Goal: Check status

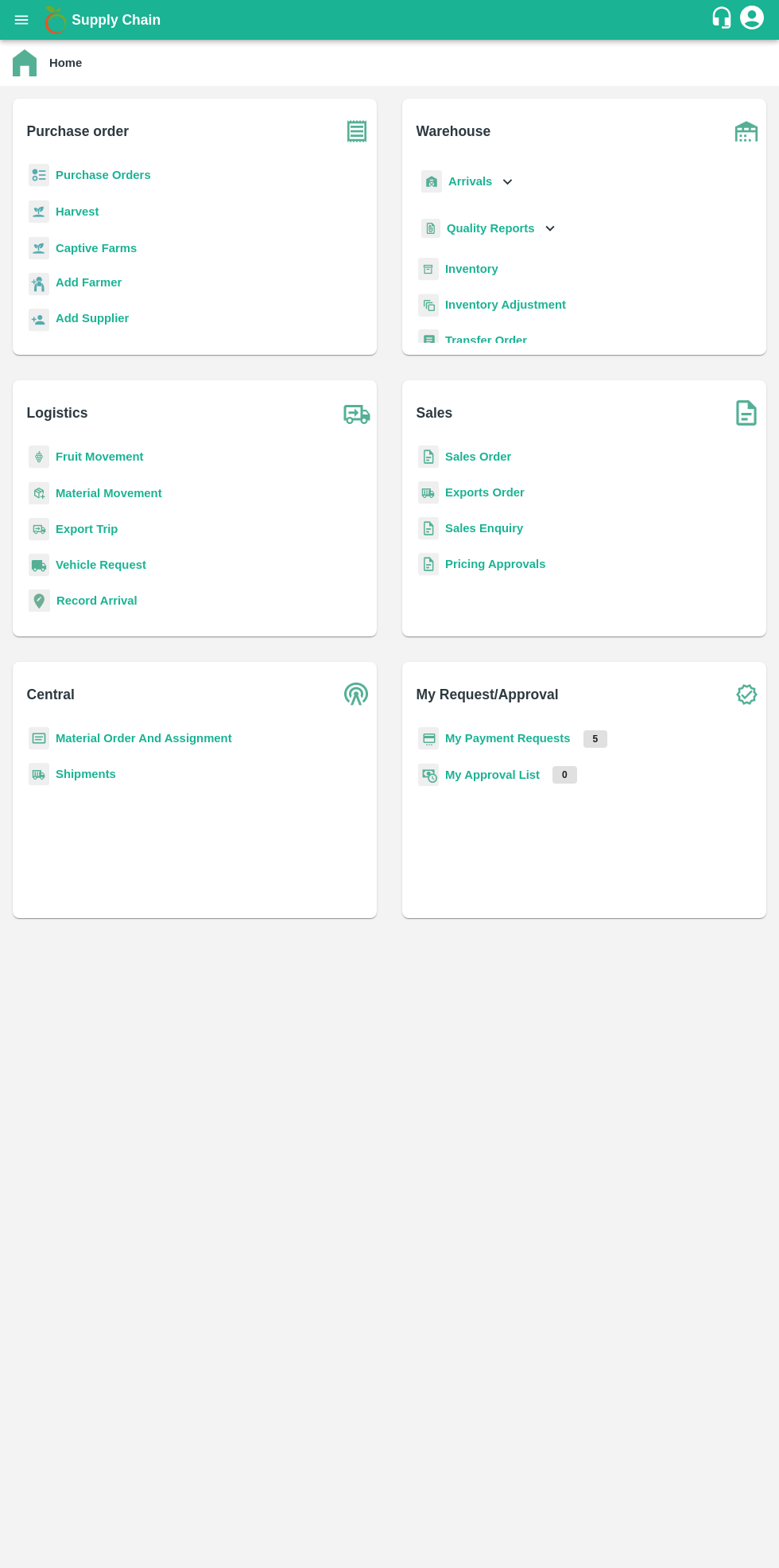
click at [82, 175] on b "Purchase Orders" at bounding box center [103, 175] width 95 height 13
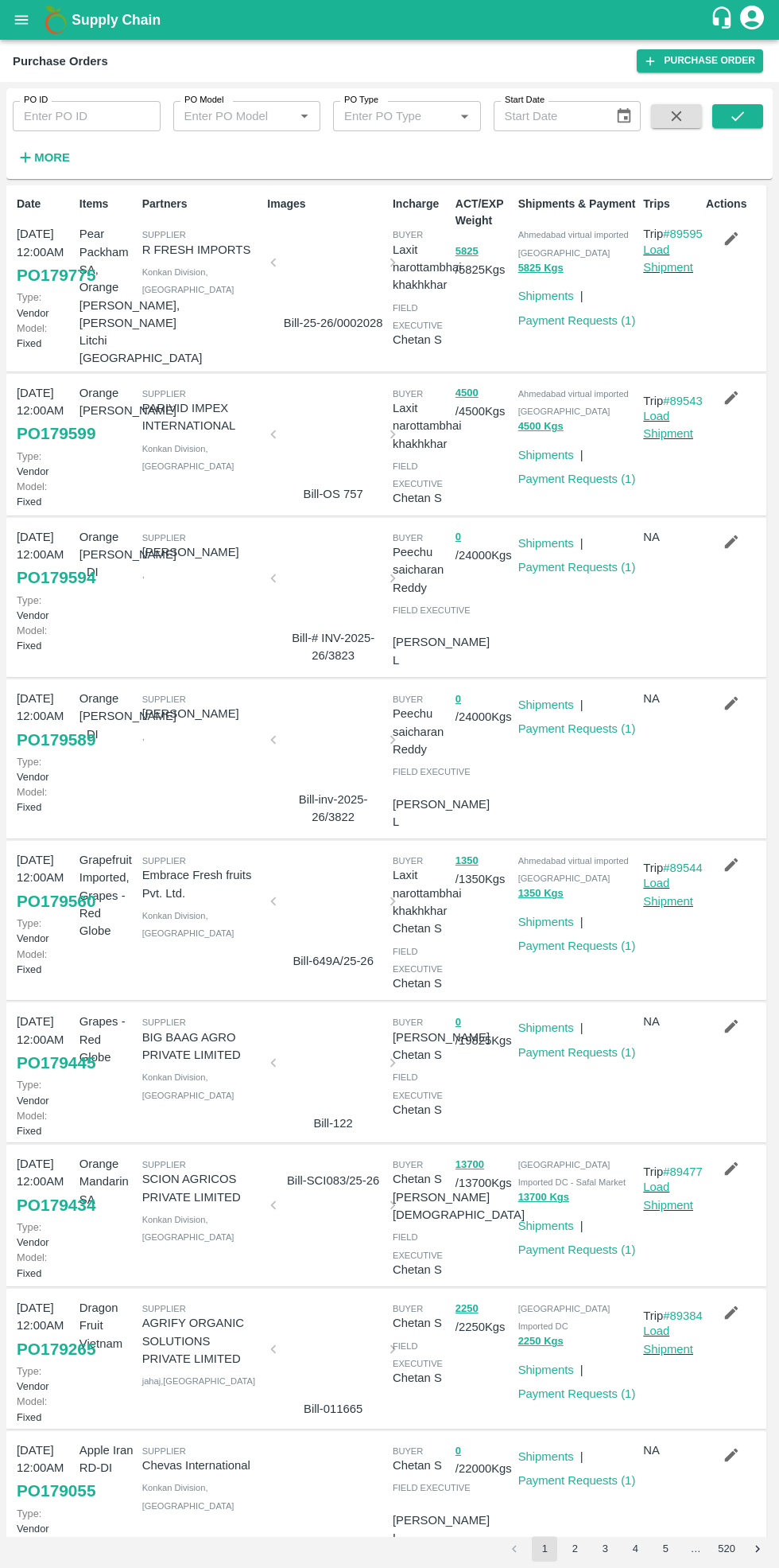
click at [566, 1245] on link "Payment Requests ( 1 )" at bounding box center [577, 1250] width 118 height 13
